Goal: Task Accomplishment & Management: Manage account settings

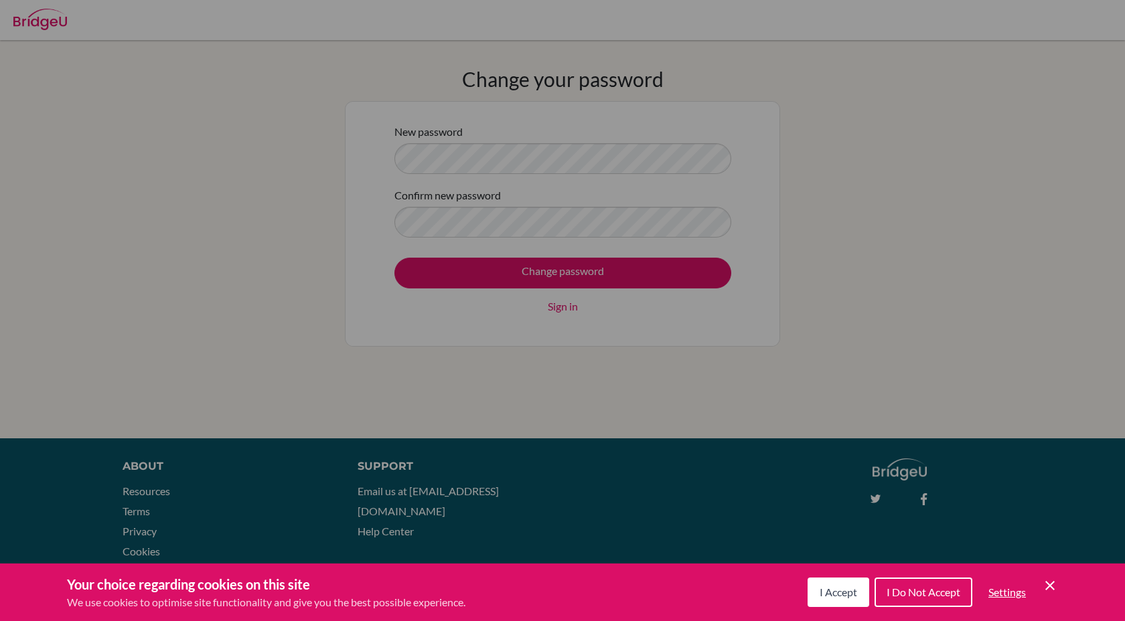
click at [852, 592] on span "I Accept" at bounding box center [837, 592] width 37 height 13
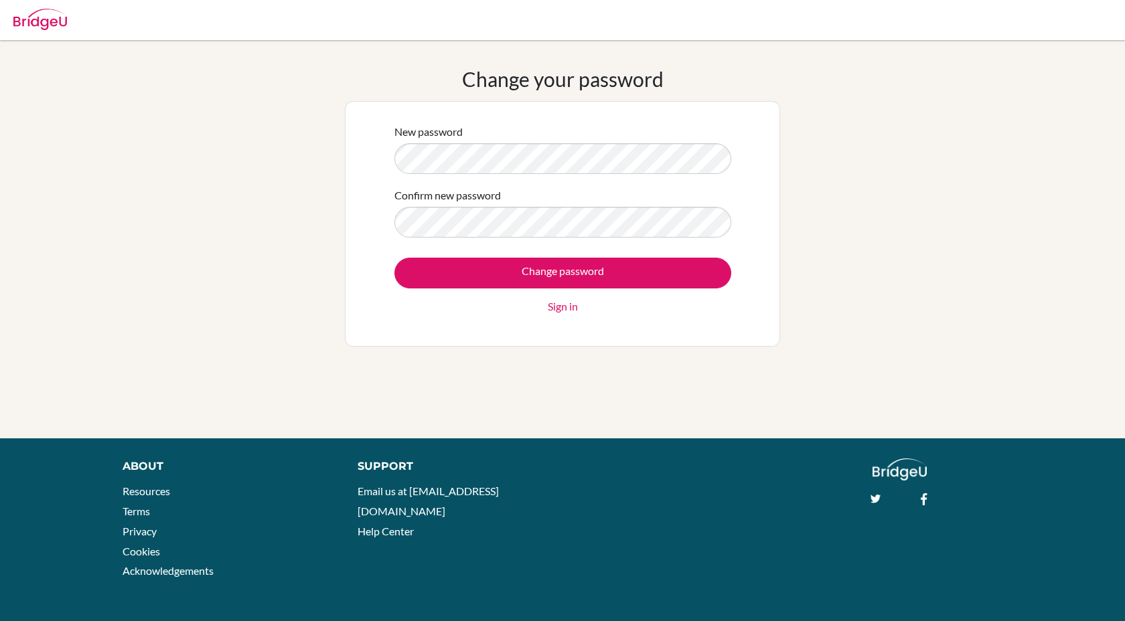
click at [521, 177] on form "New password Confirm new password Change password Sign in" at bounding box center [562, 219] width 337 height 191
click at [394, 258] on input "Change password" at bounding box center [562, 273] width 337 height 31
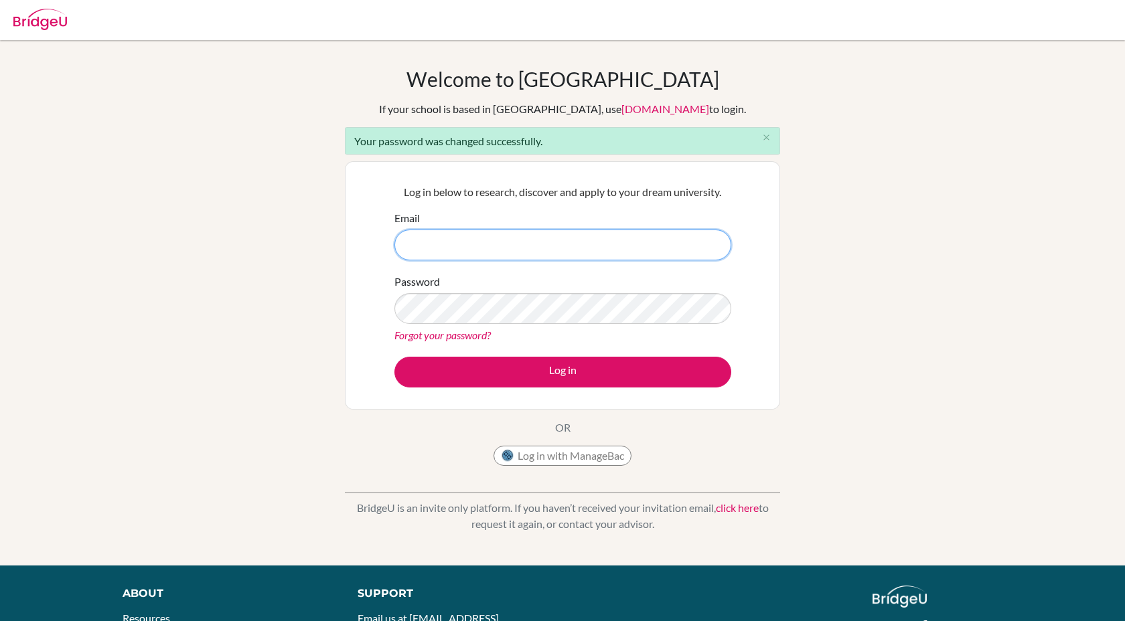
click at [604, 240] on input "Email" at bounding box center [562, 245] width 337 height 31
type input "j"
type input "J"
type input "j"
type input "jalvarezlopez@student.orbital.education"
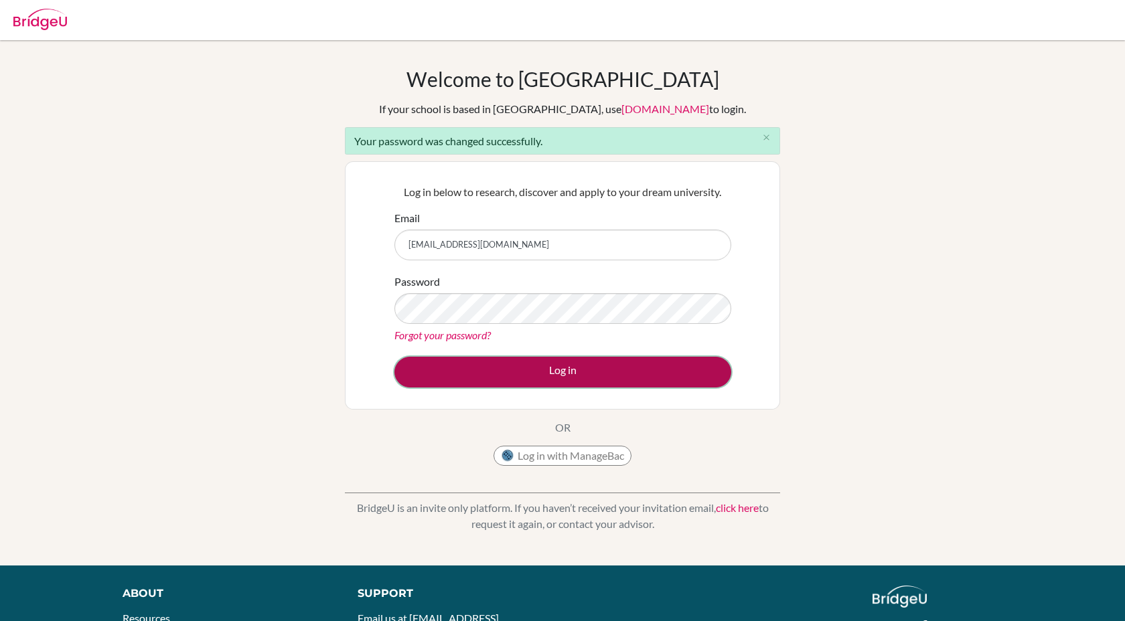
click at [522, 380] on button "Log in" at bounding box center [562, 372] width 337 height 31
